Goal: Find specific page/section: Find specific page/section

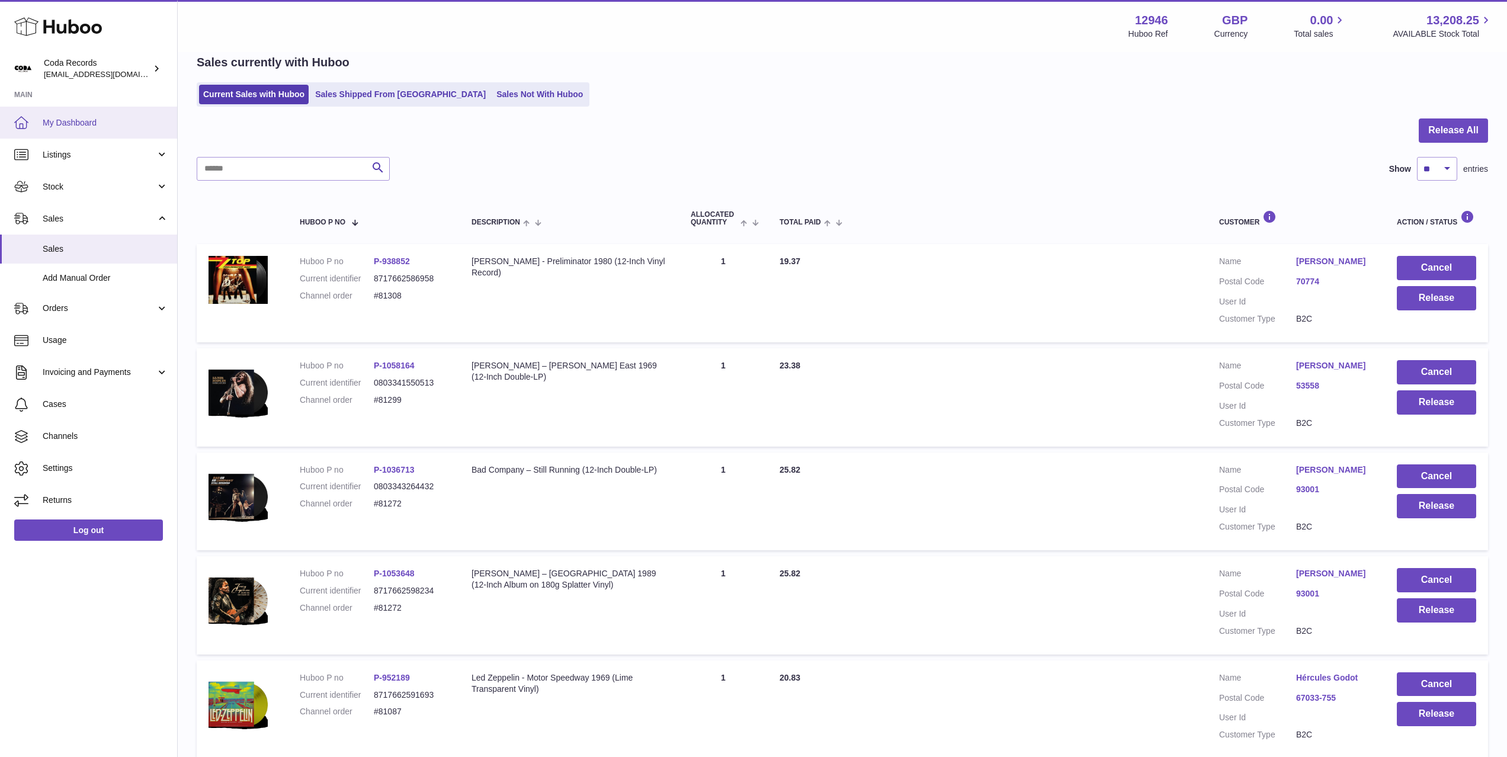
click at [84, 118] on span "My Dashboard" at bounding box center [106, 122] width 126 height 11
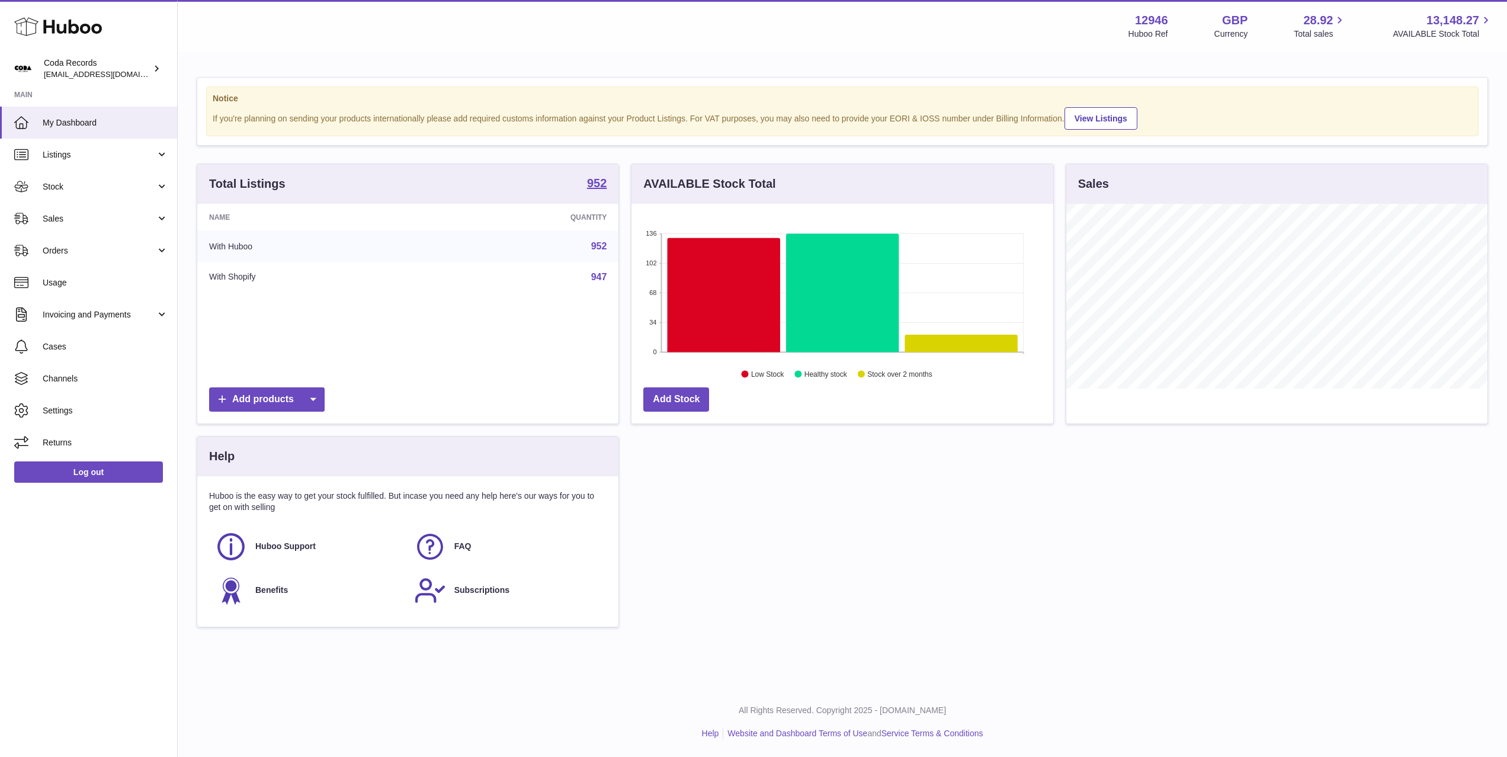
scroll to position [185, 421]
drag, startPoint x: 109, startPoint y: 217, endPoint x: 117, endPoint y: 237, distance: 21.6
click at [109, 217] on span "Sales" at bounding box center [99, 218] width 113 height 11
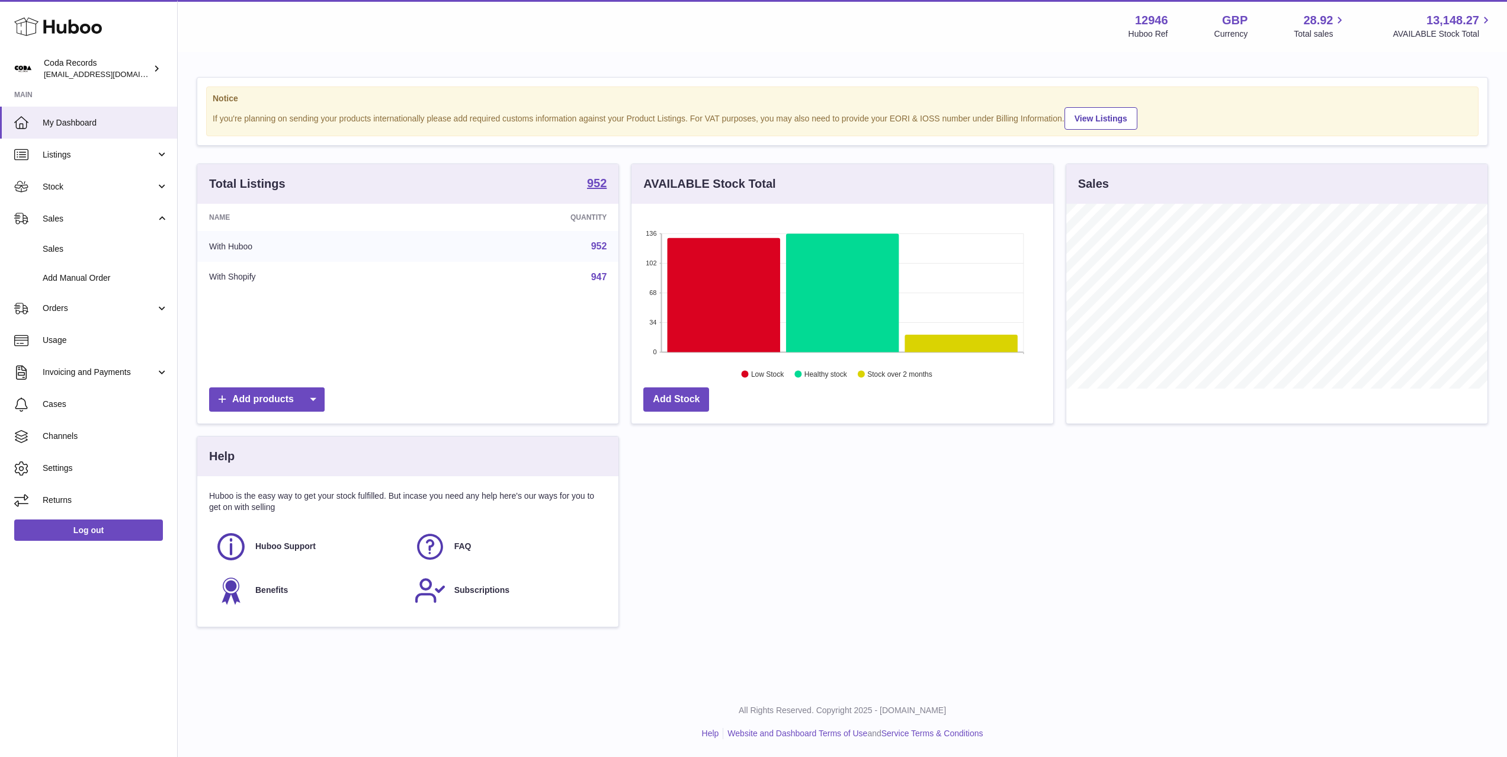
drag, startPoint x: 123, startPoint y: 256, endPoint x: 184, endPoint y: 244, distance: 62.2
click at [123, 256] on link "Sales" at bounding box center [88, 249] width 177 height 29
